Goal: Task Accomplishment & Management: Complete application form

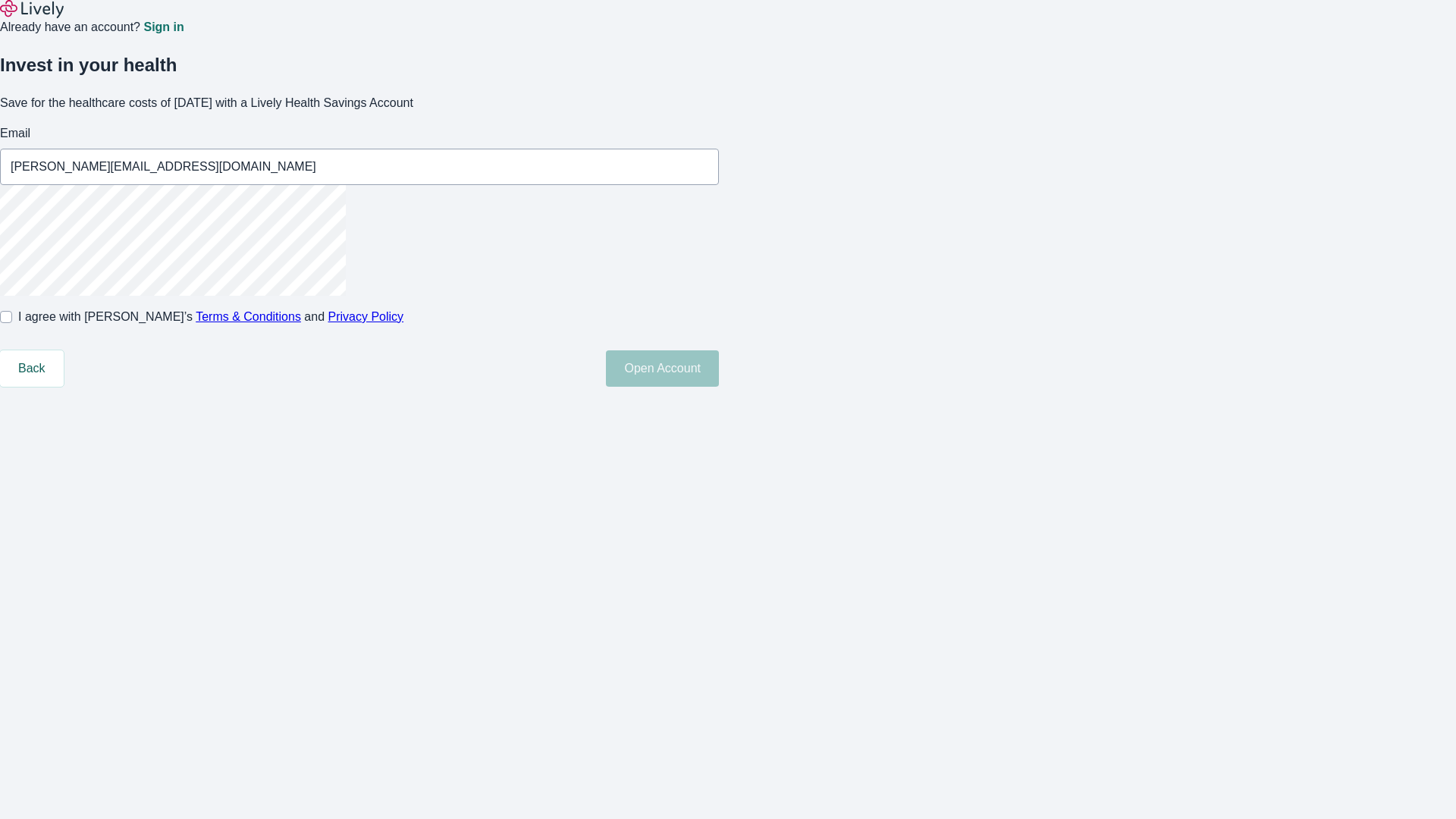
click at [13, 323] on input "I agree with Lively’s Terms & Conditions and Privacy Policy" at bounding box center [6, 317] width 13 height 13
checkbox input "true"
click at [719, 387] on button "Open Account" at bounding box center [662, 368] width 113 height 37
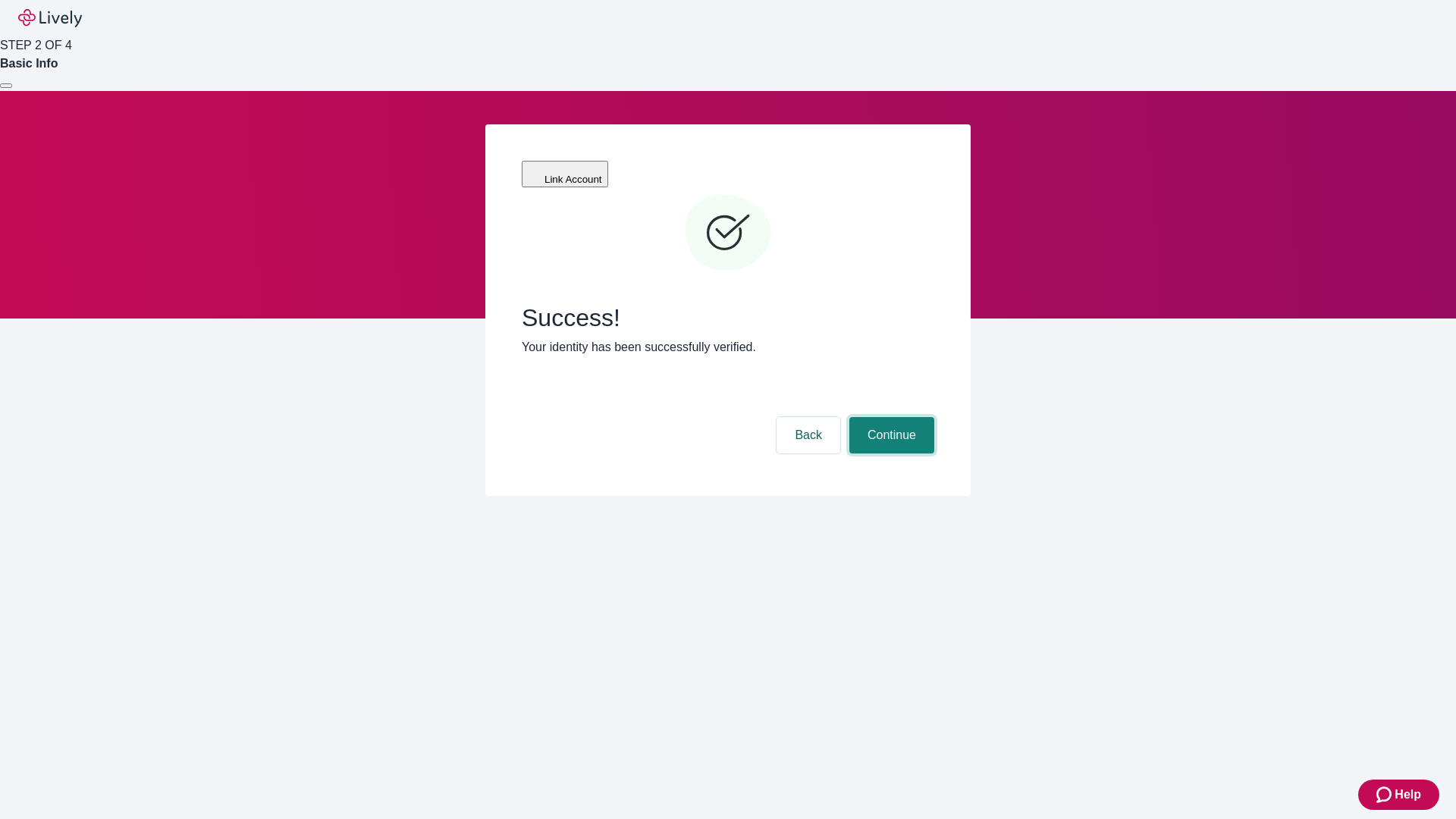
click at [890, 417] on button "Continue" at bounding box center [891, 435] width 85 height 37
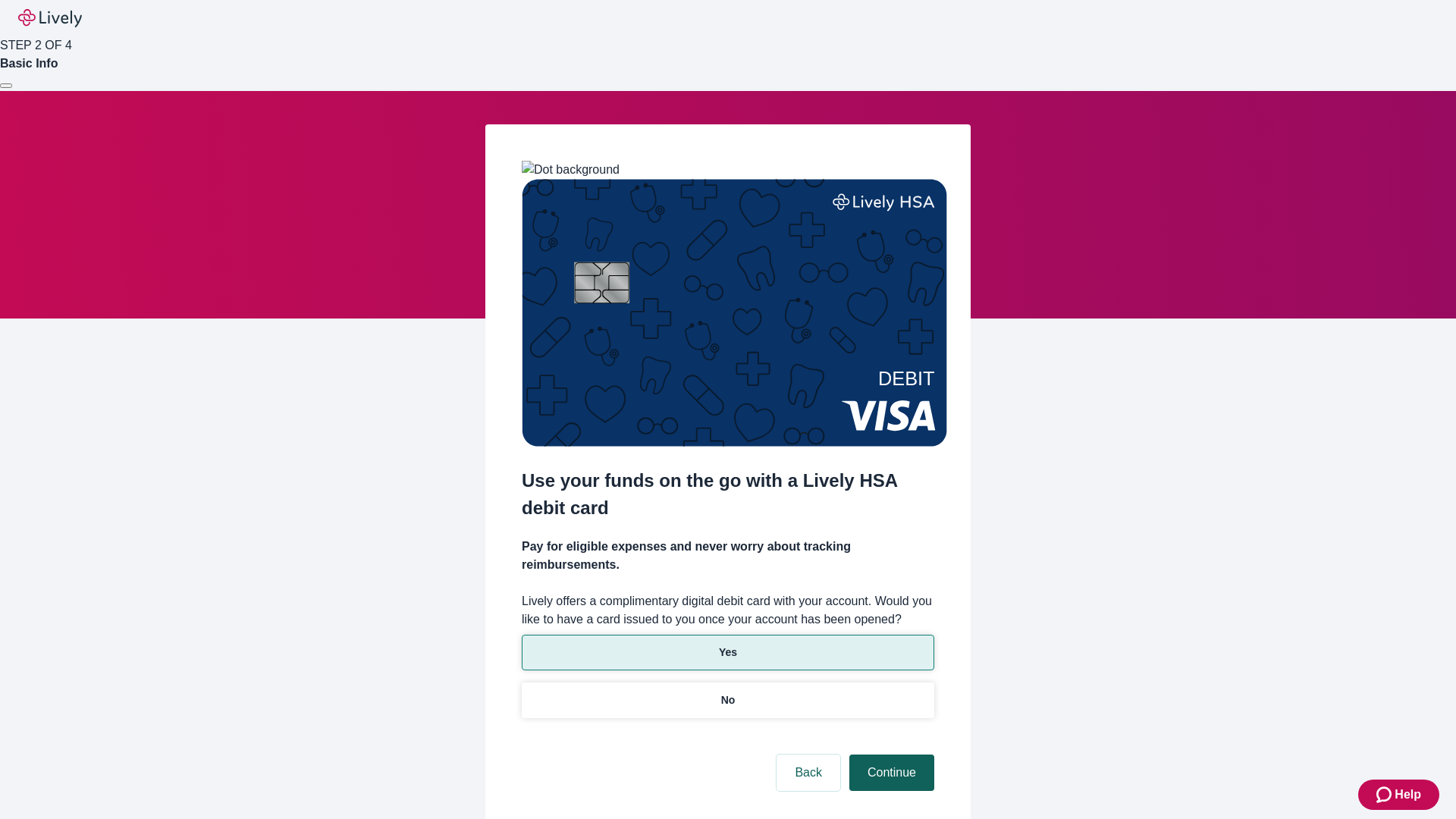
click at [727, 645] on p "Yes" at bounding box center [728, 653] width 18 height 16
click at [890, 755] on button "Continue" at bounding box center [891, 773] width 85 height 37
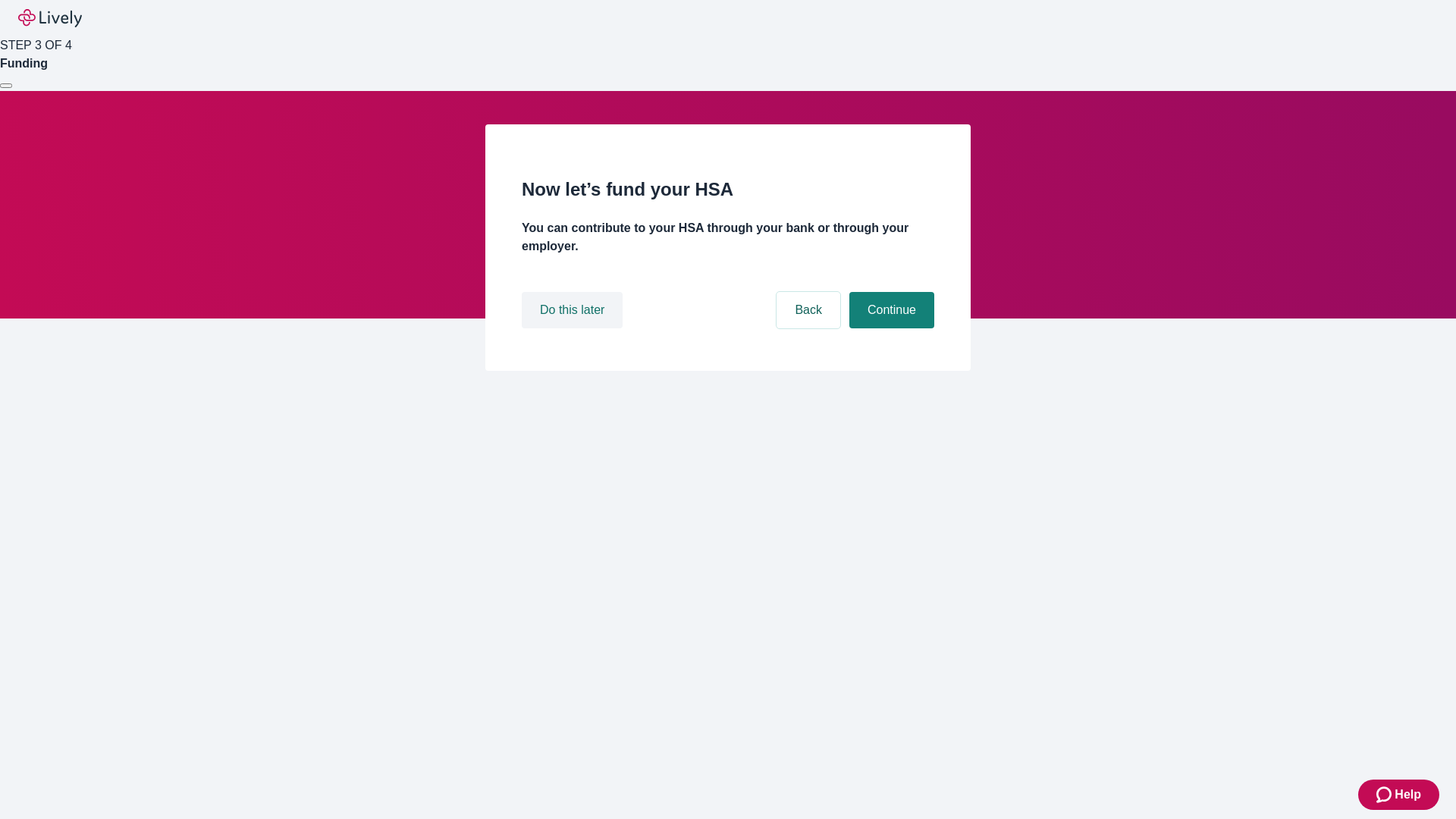
click at [574, 329] on button "Do this later" at bounding box center [572, 310] width 101 height 37
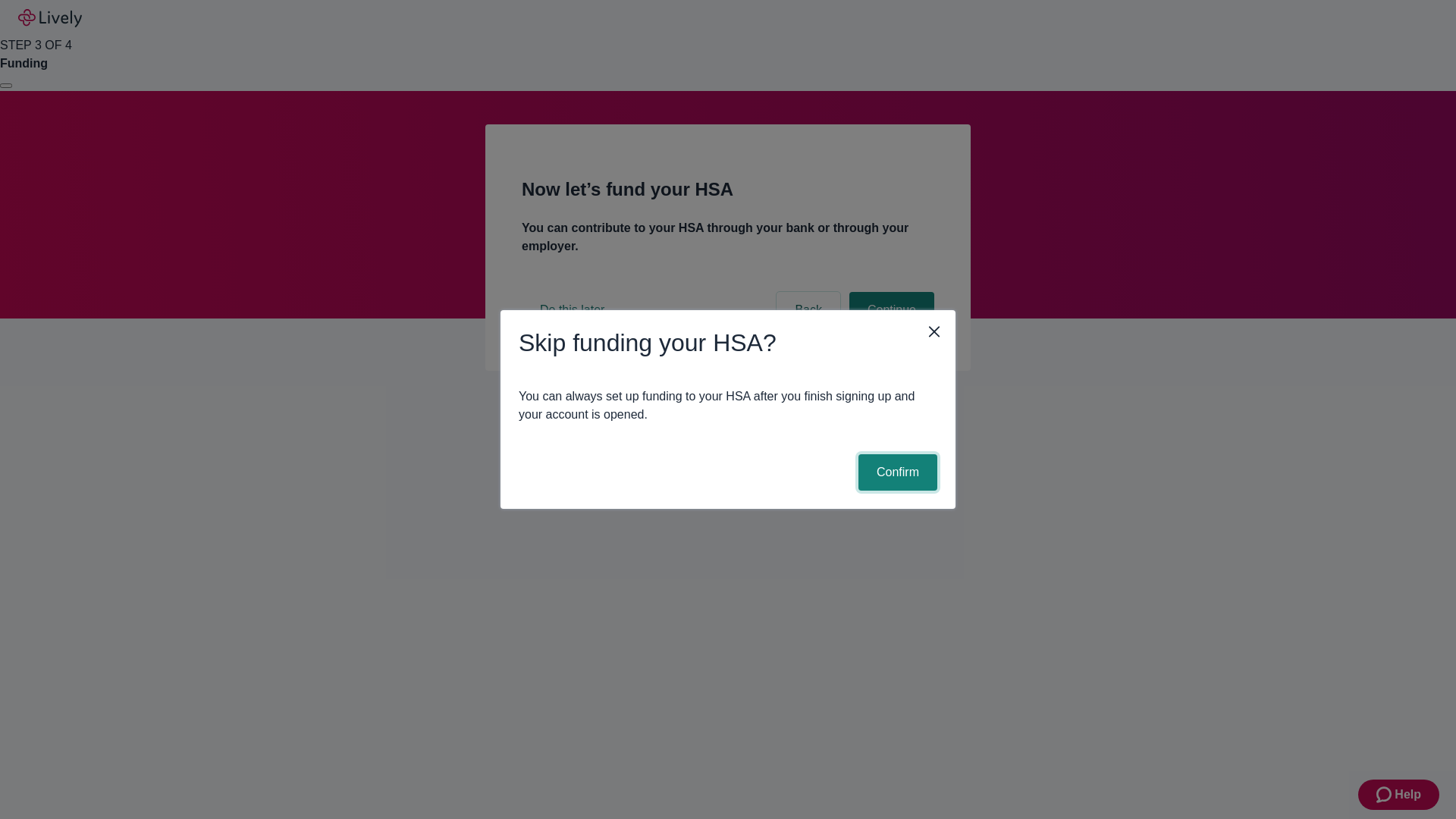
click at [896, 472] on button "Confirm" at bounding box center [898, 472] width 79 height 37
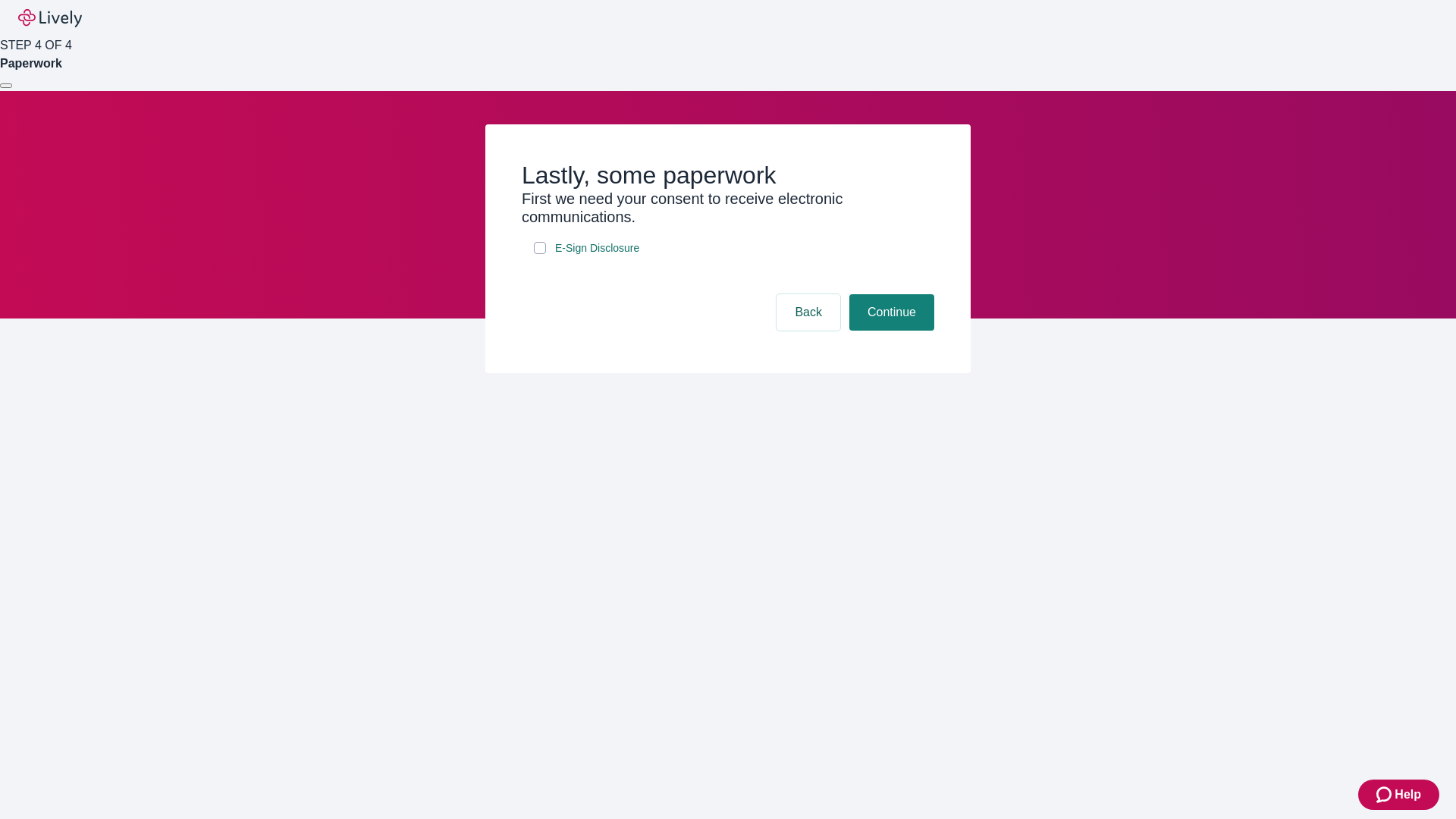
click at [540, 254] on input "E-Sign Disclosure" at bounding box center [540, 248] width 13 height 13
checkbox input "true"
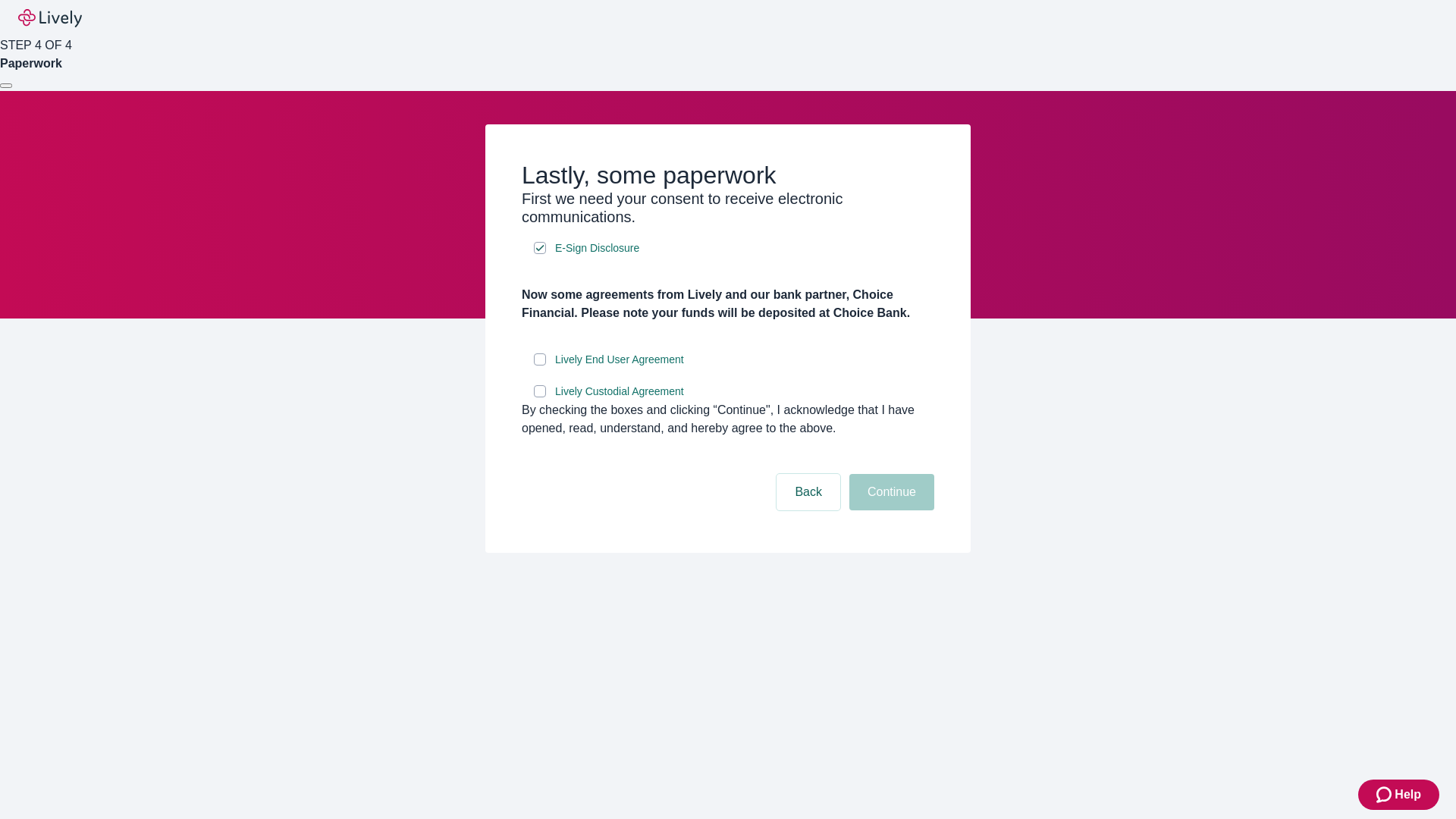
click at [540, 365] on input "Lively End User Agreement" at bounding box center [540, 360] width 13 height 13
checkbox input "true"
click at [540, 397] on input "Lively Custodial Agreement" at bounding box center [540, 391] width 13 height 13
checkbox input "true"
click at [890, 510] on button "Continue" at bounding box center [891, 492] width 85 height 37
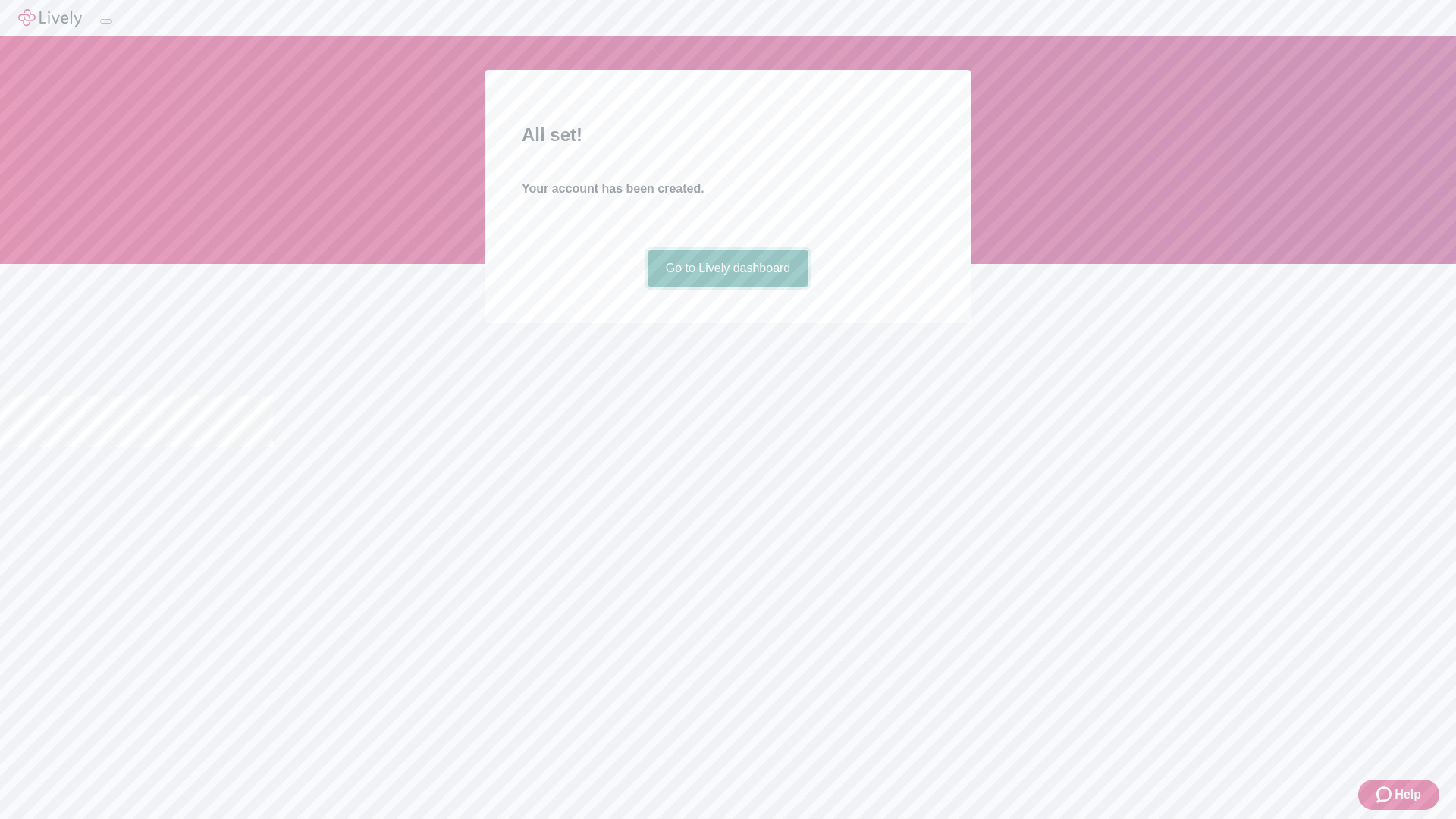
click at [727, 287] on link "Go to Lively dashboard" at bounding box center [728, 268] width 162 height 37
